Goal: Find specific page/section: Find specific page/section

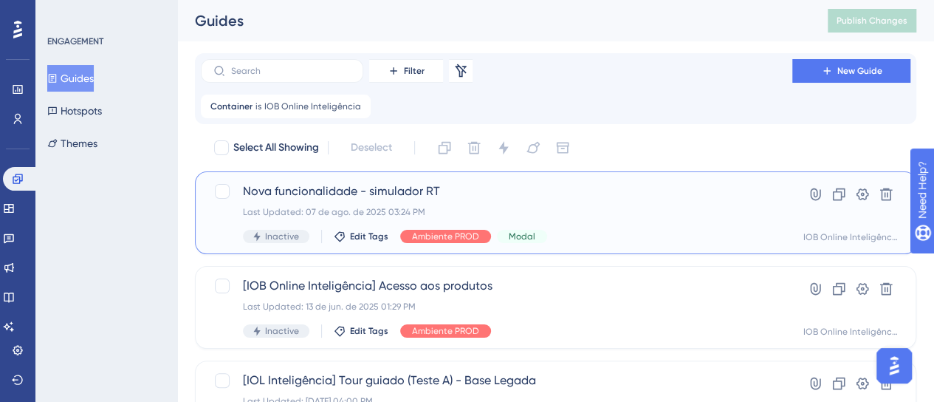
click at [622, 202] on div "Nova funcionalidade - simulador RT Last Updated: [DATE] 03:24 PM Inactive Edit …" at bounding box center [496, 212] width 507 height 61
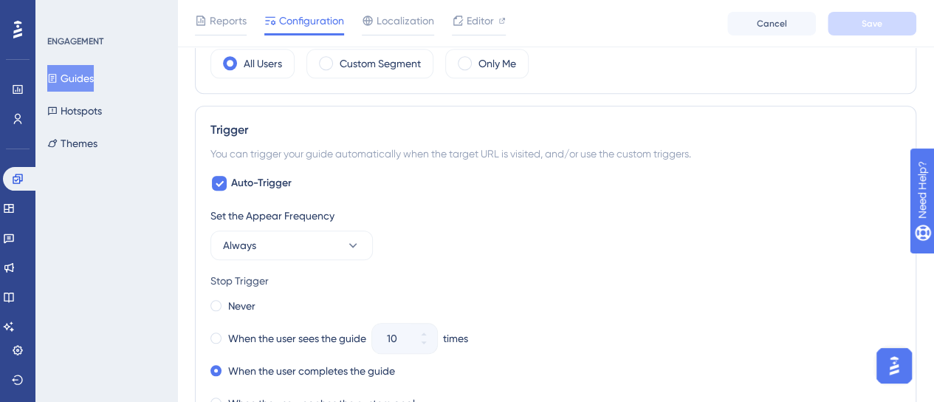
scroll to position [738, 0]
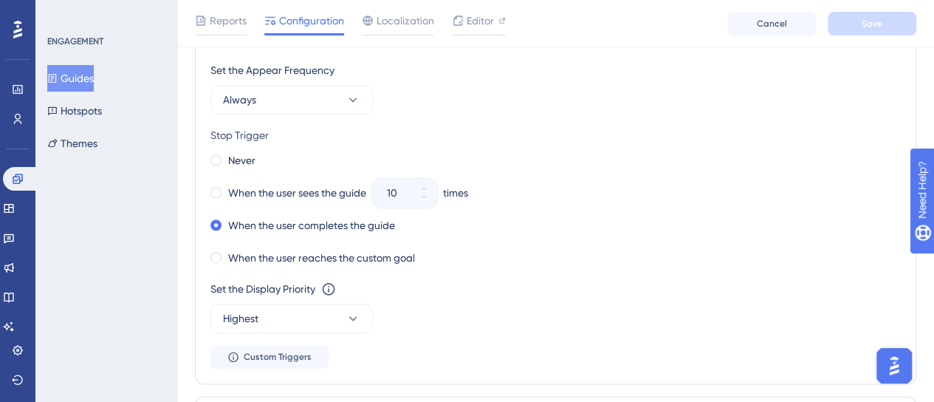
click at [94, 82] on button "Guides" at bounding box center [70, 78] width 47 height 27
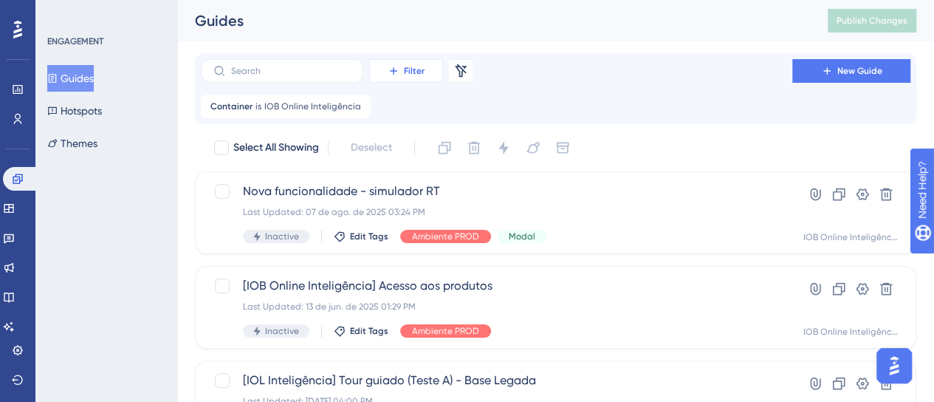
click at [424, 80] on button "Filter" at bounding box center [406, 71] width 74 height 24
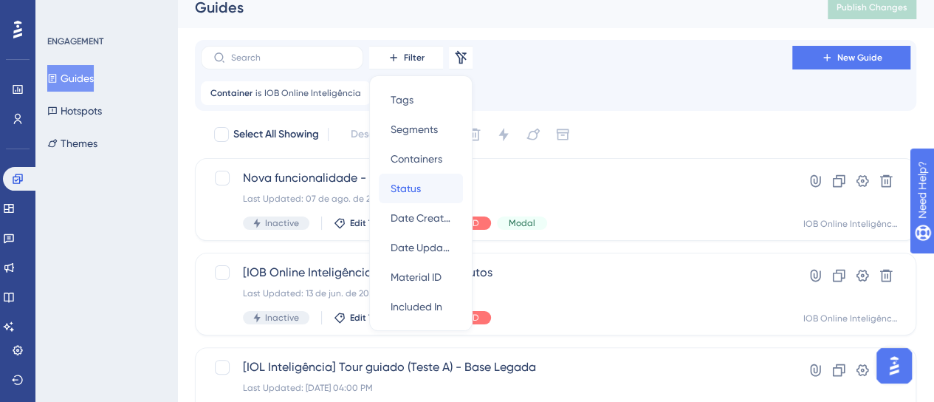
click at [438, 180] on div "Status Status" at bounding box center [420, 188] width 61 height 30
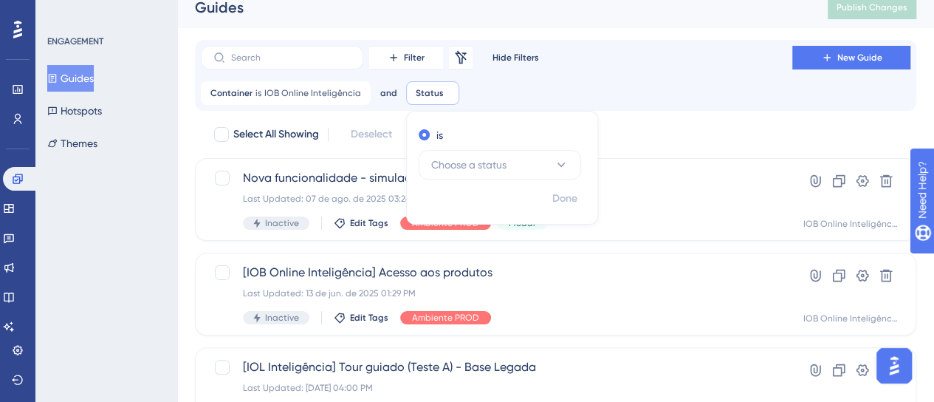
scroll to position [24, 0]
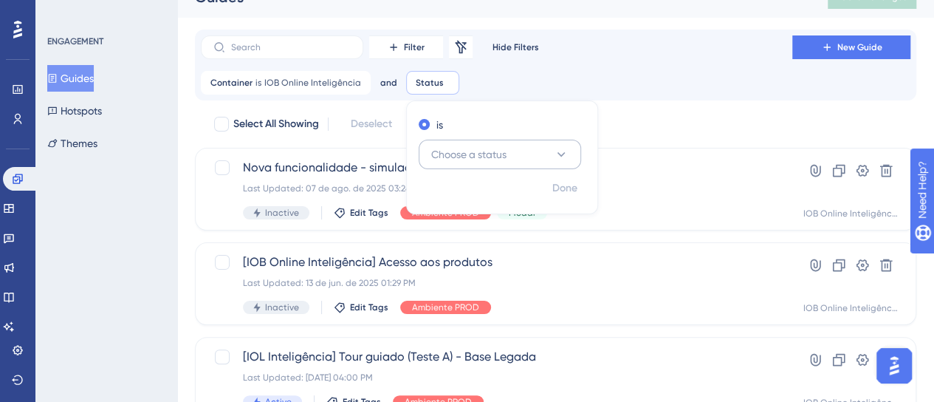
click at [475, 156] on span "Choose a status" at bounding box center [468, 154] width 75 height 18
click at [472, 195] on div "Active Active" at bounding box center [500, 200] width 120 height 30
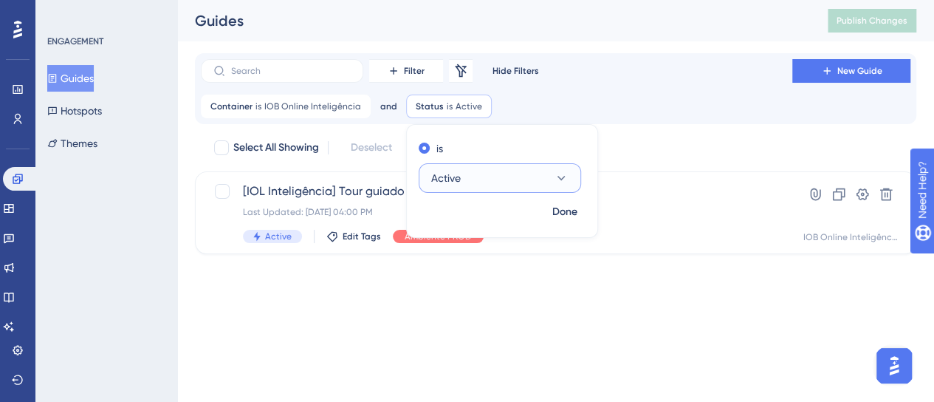
scroll to position [0, 0]
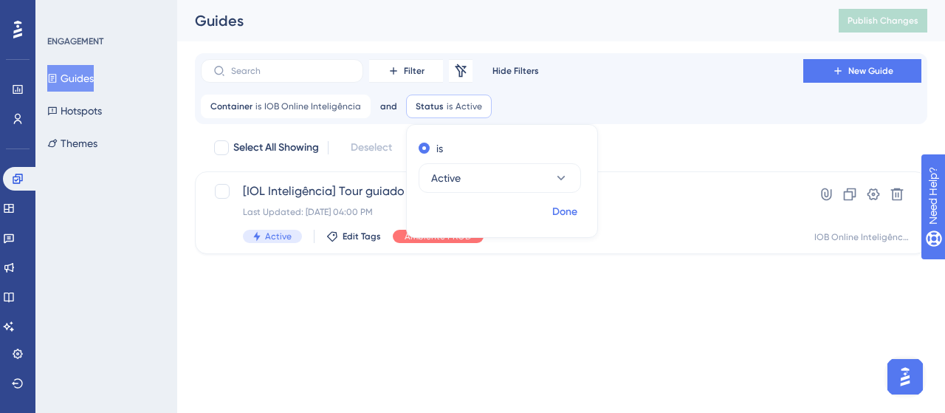
click at [559, 207] on span "Done" at bounding box center [564, 212] width 25 height 18
click at [447, 111] on span "is" at bounding box center [450, 106] width 6 height 12
click at [492, 173] on button "Active" at bounding box center [500, 178] width 162 height 30
click at [602, 85] on div "Filter Remove Filters Hide Filters New Guide Container is IOB Online Inteligênc…" at bounding box center [561, 88] width 720 height 59
click at [477, 108] on div "Status is Active Active Remove" at bounding box center [449, 106] width 86 height 24
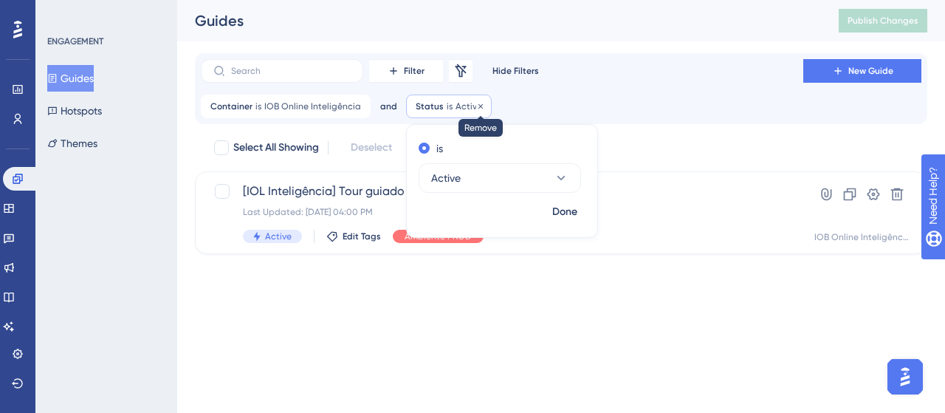
click at [476, 108] on icon at bounding box center [480, 106] width 9 height 9
